Goal: Task Accomplishment & Management: Manage account settings

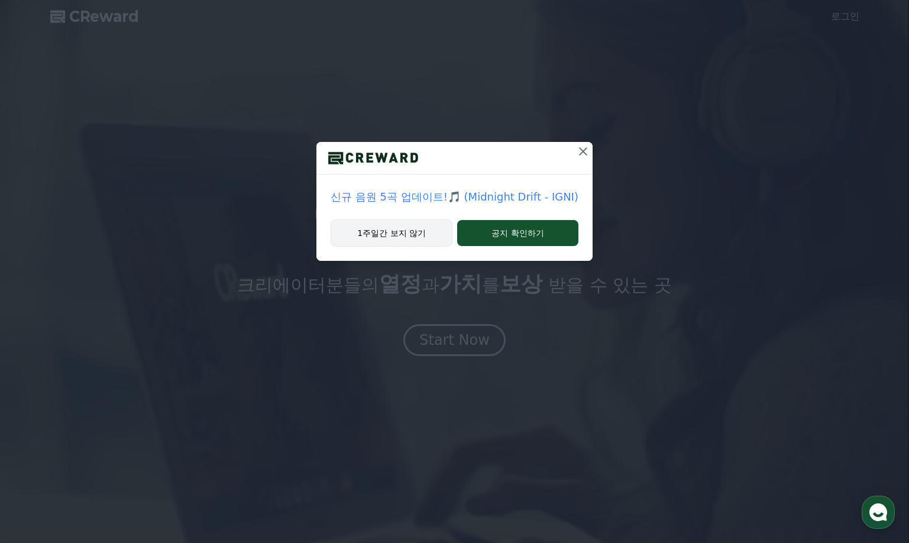
click at [414, 234] on button "1주일간 보지 않기" at bounding box center [391, 232] width 122 height 27
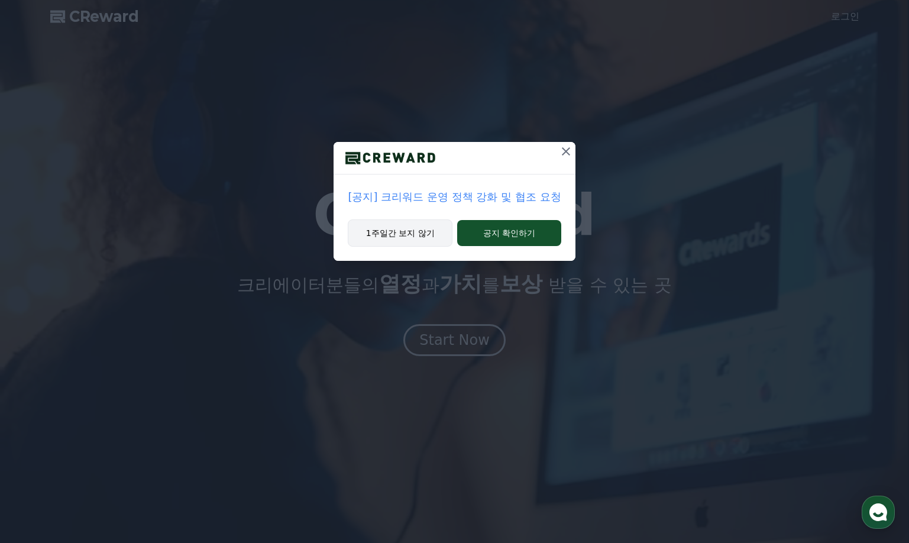
click at [421, 235] on button "1주일간 보지 않기" at bounding box center [400, 232] width 105 height 27
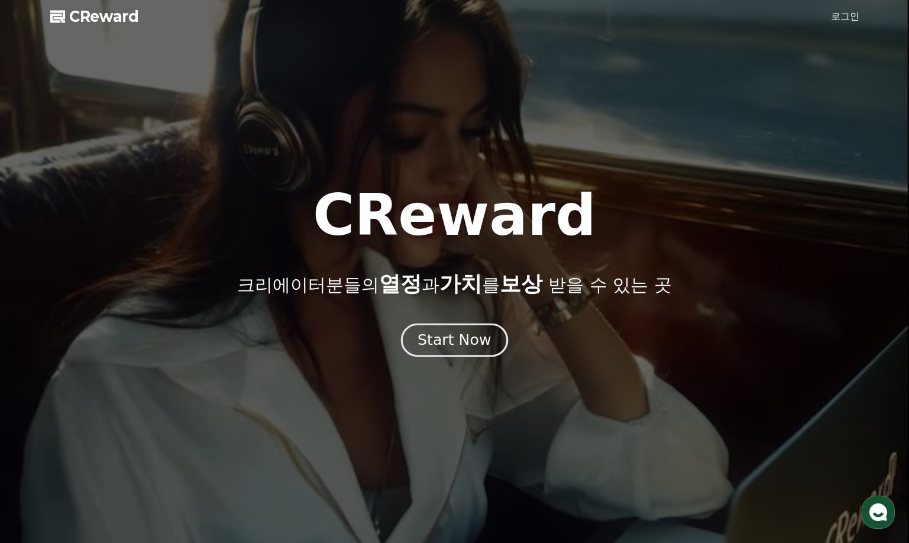
click at [454, 338] on div "Start Now" at bounding box center [453, 340] width 73 height 20
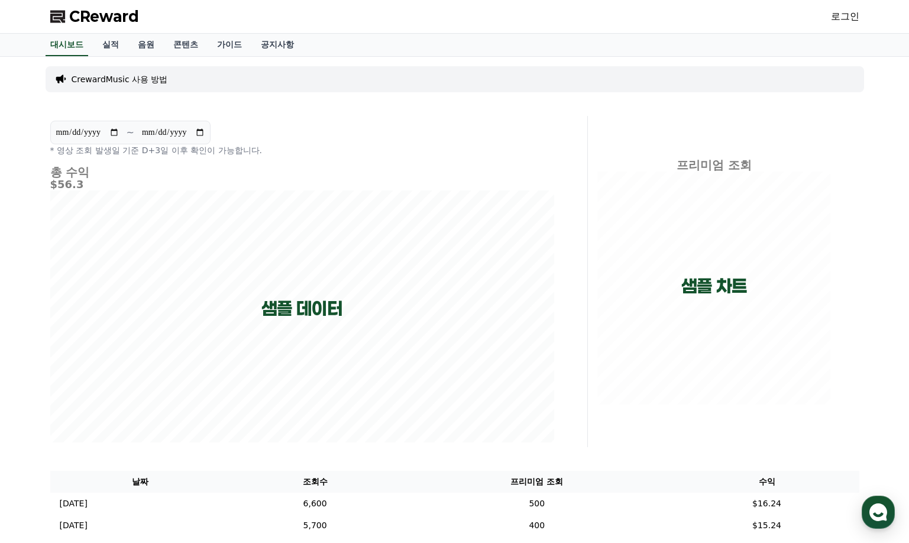
click at [839, 12] on link "로그인" at bounding box center [845, 16] width 28 height 14
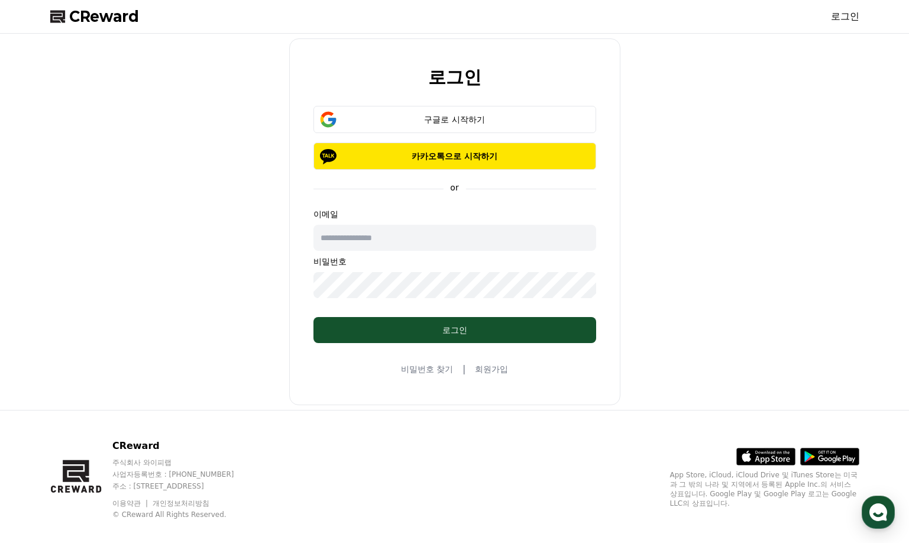
type input "**********"
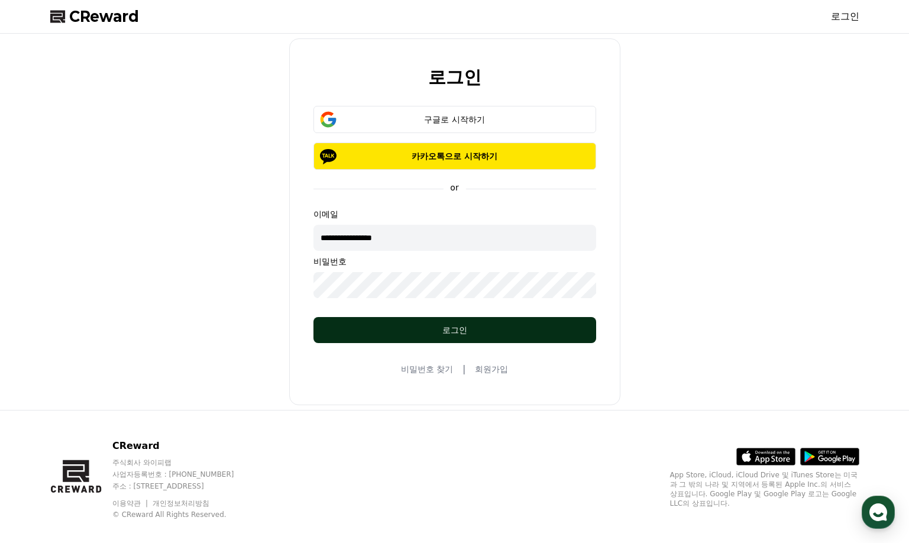
click at [451, 326] on div "로그인" at bounding box center [454, 330] width 235 height 12
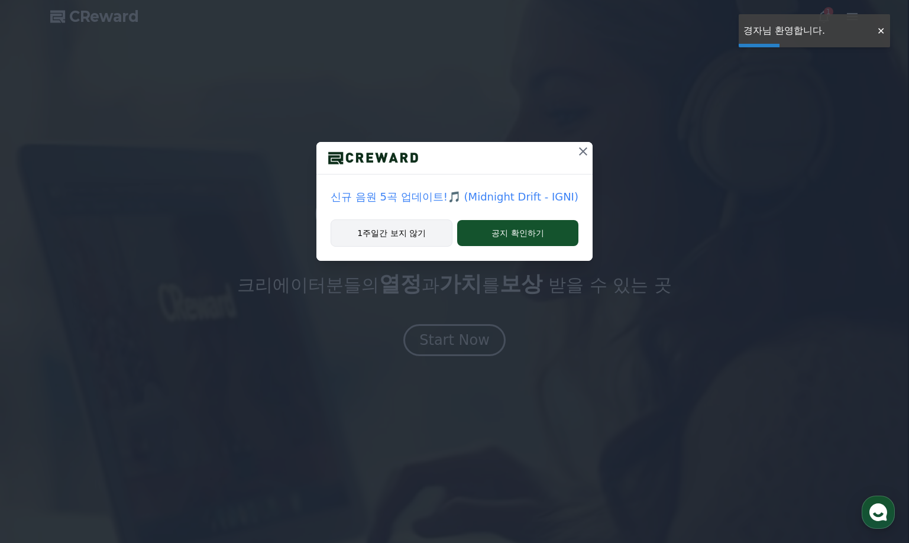
click at [401, 224] on button "1주일간 보지 않기" at bounding box center [391, 232] width 122 height 27
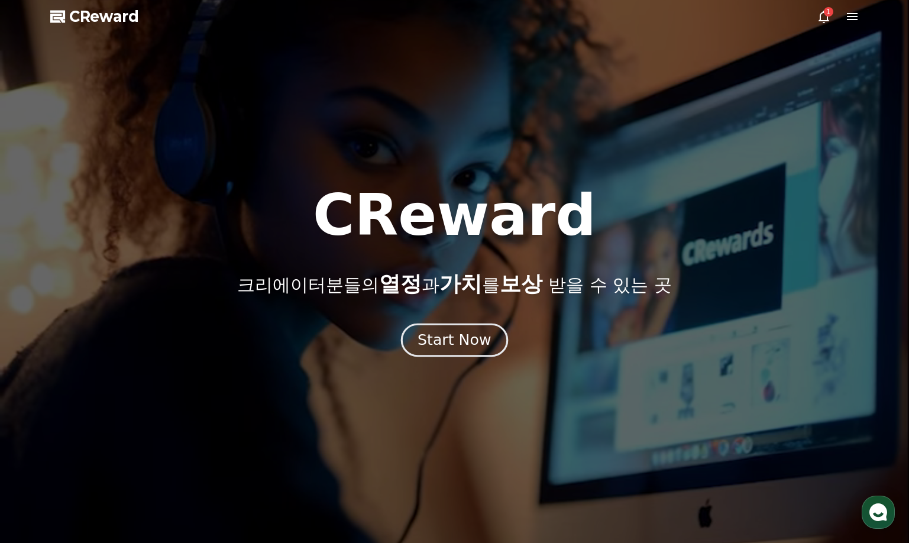
click at [471, 341] on div "Start Now" at bounding box center [453, 340] width 73 height 20
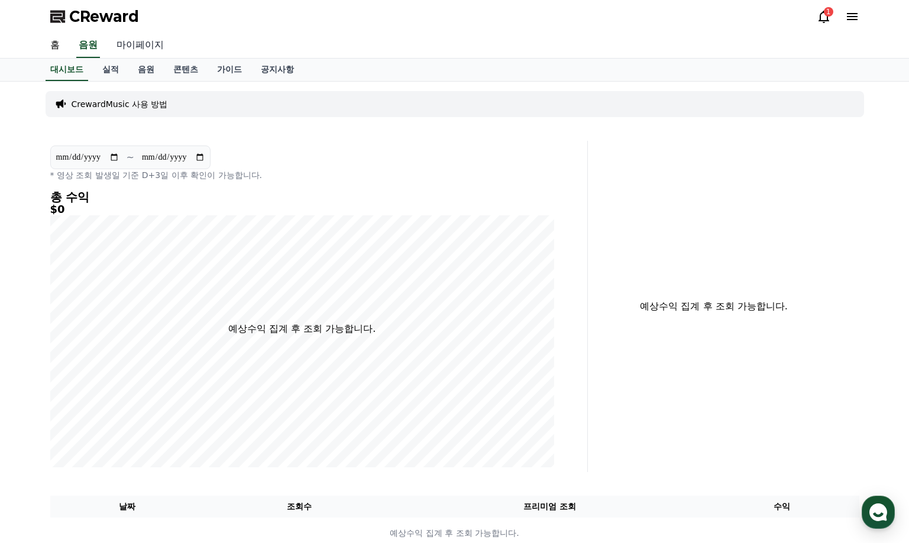
click at [125, 44] on link "마이페이지" at bounding box center [140, 45] width 66 height 25
select select "**********"
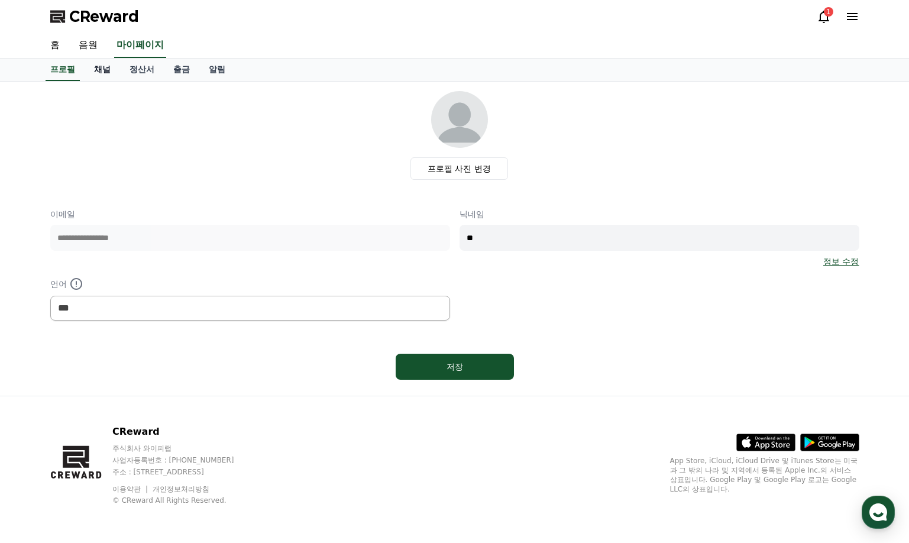
click at [108, 72] on link "채널" at bounding box center [102, 70] width 35 height 22
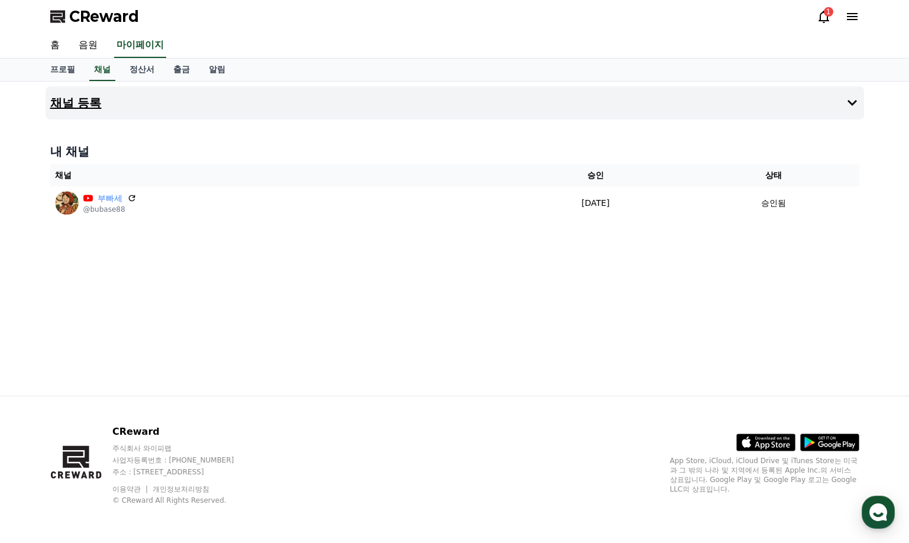
click at [686, 102] on button "채널 등록" at bounding box center [455, 102] width 818 height 33
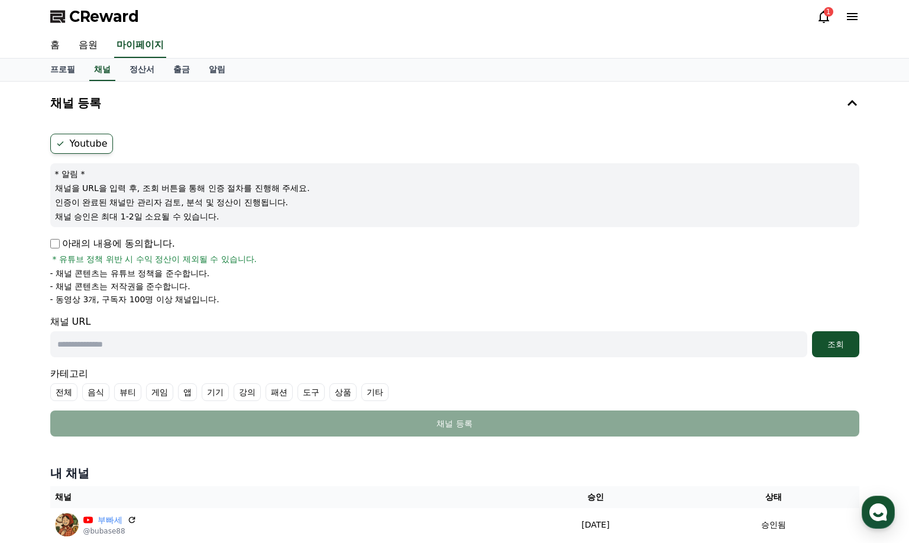
click at [77, 142] on label "Youtube" at bounding box center [81, 144] width 63 height 20
